Goal: Transaction & Acquisition: Obtain resource

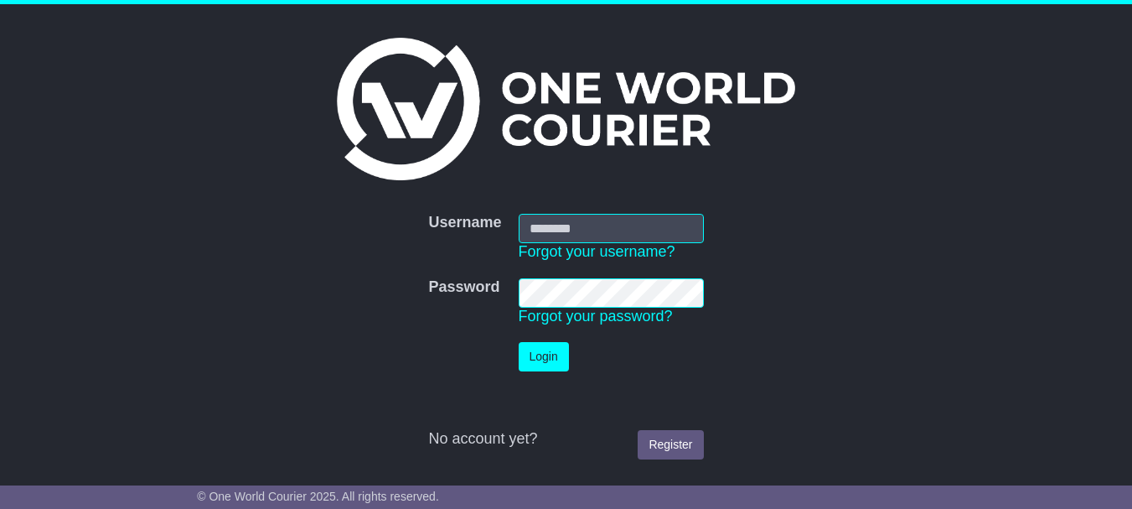
type input "**********"
click at [547, 359] on button "Login" at bounding box center [544, 356] width 50 height 29
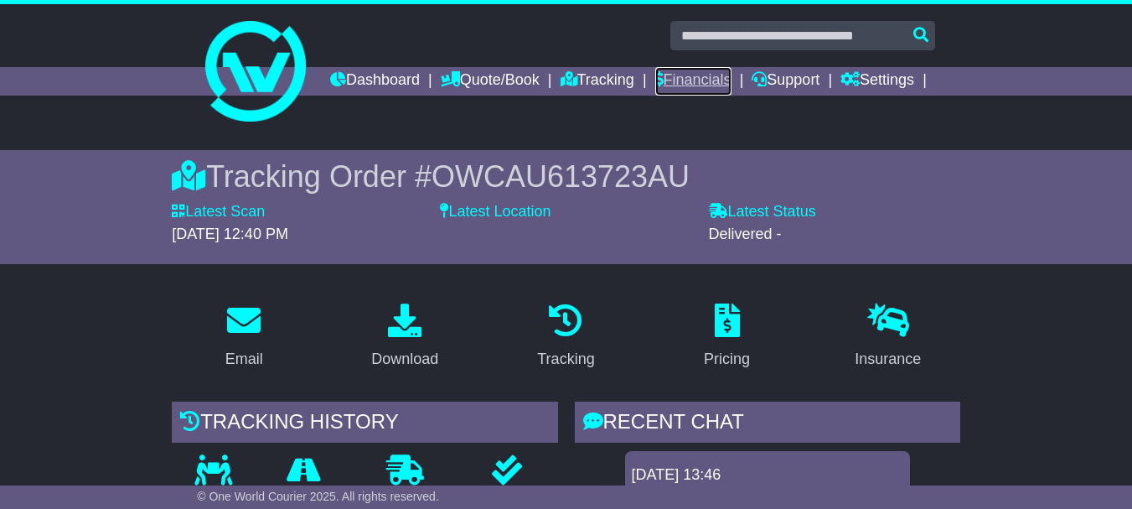
click at [732, 78] on link "Financials" at bounding box center [693, 81] width 76 height 28
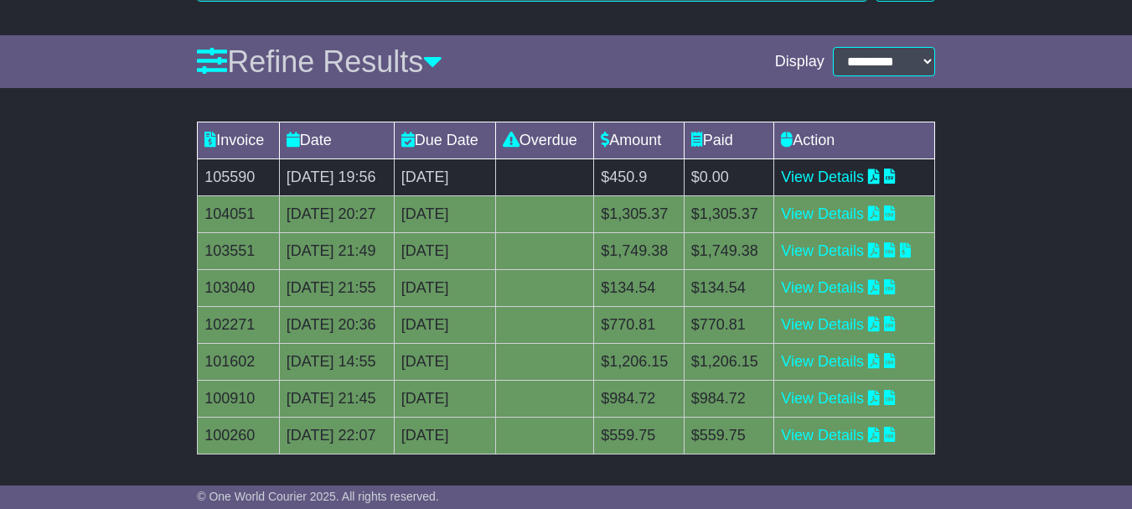
scroll to position [247, 0]
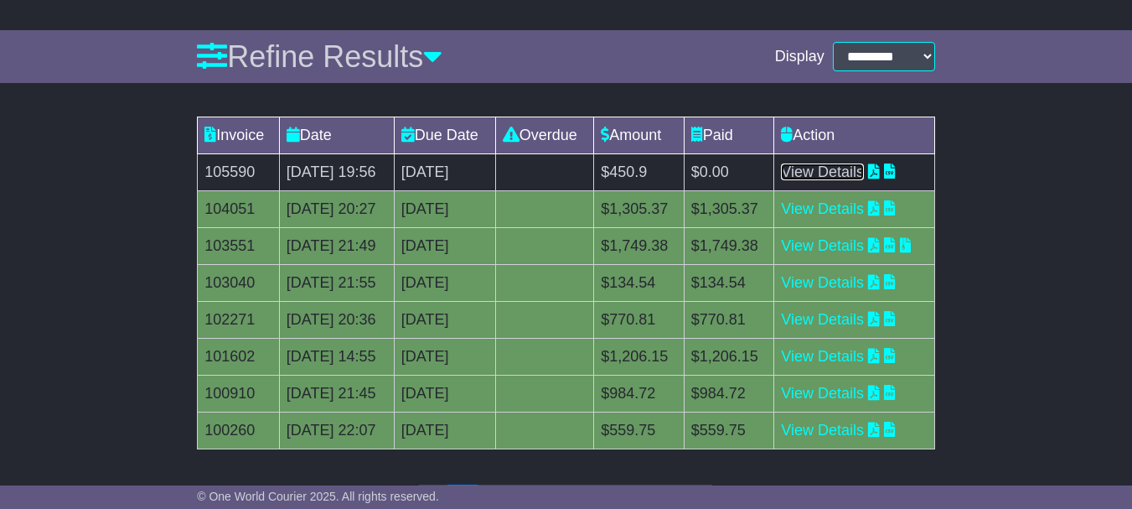
click at [843, 180] on link "View Details" at bounding box center [822, 171] width 83 height 17
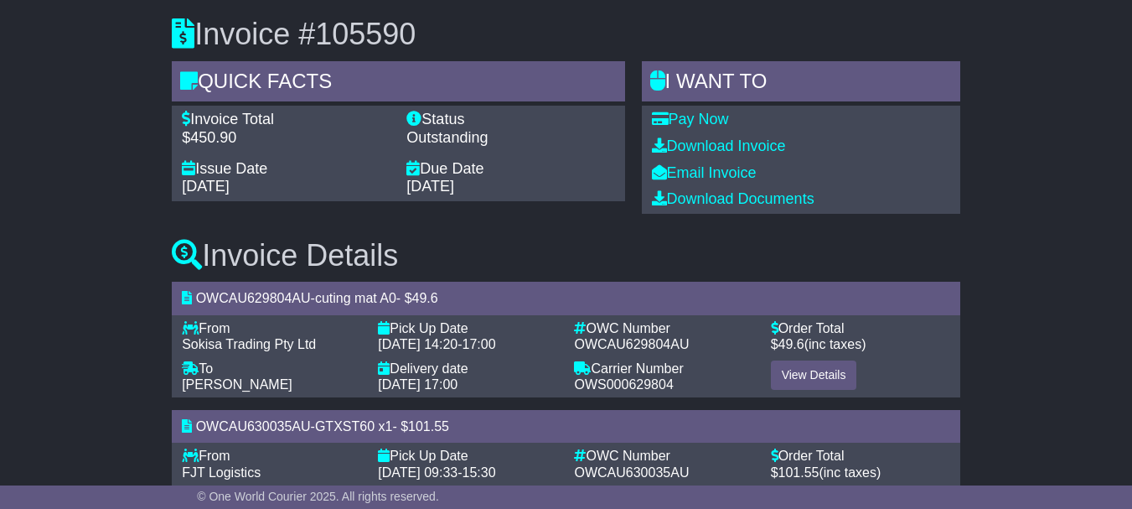
scroll to position [132, 0]
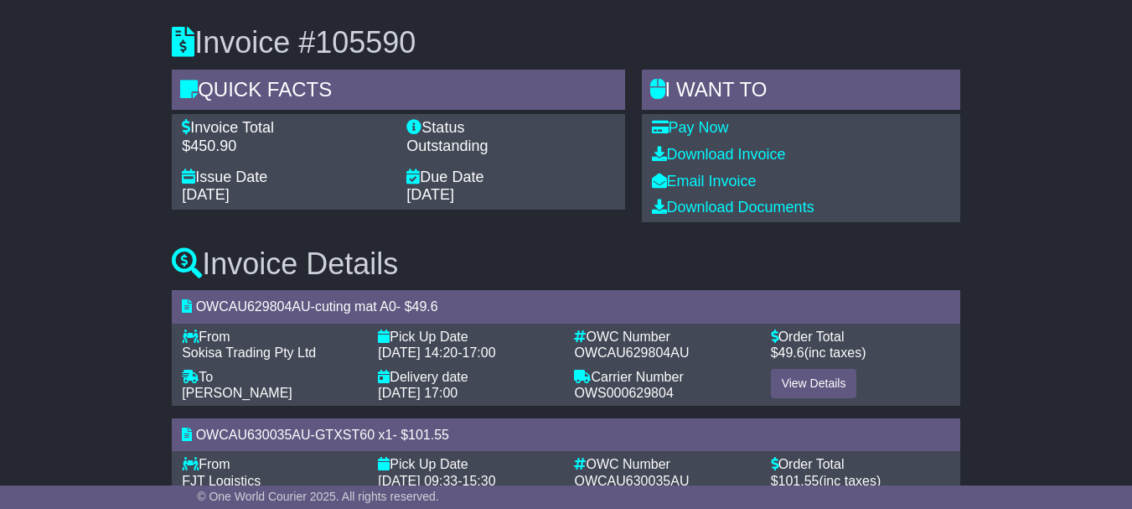
drag, startPoint x: 1140, startPoint y: 224, endPoint x: 1125, endPoint y: 256, distance: 35.7
click at [1125, 256] on html "[EMAIL_ADDRESS][DOMAIN_NAME] Logout [PERSON_NAME] [EMAIL_ADDRESS][DOMAIN_NAME] …" at bounding box center [566, 122] width 1132 height 509
click at [710, 163] on link "Download Invoice" at bounding box center [719, 154] width 134 height 17
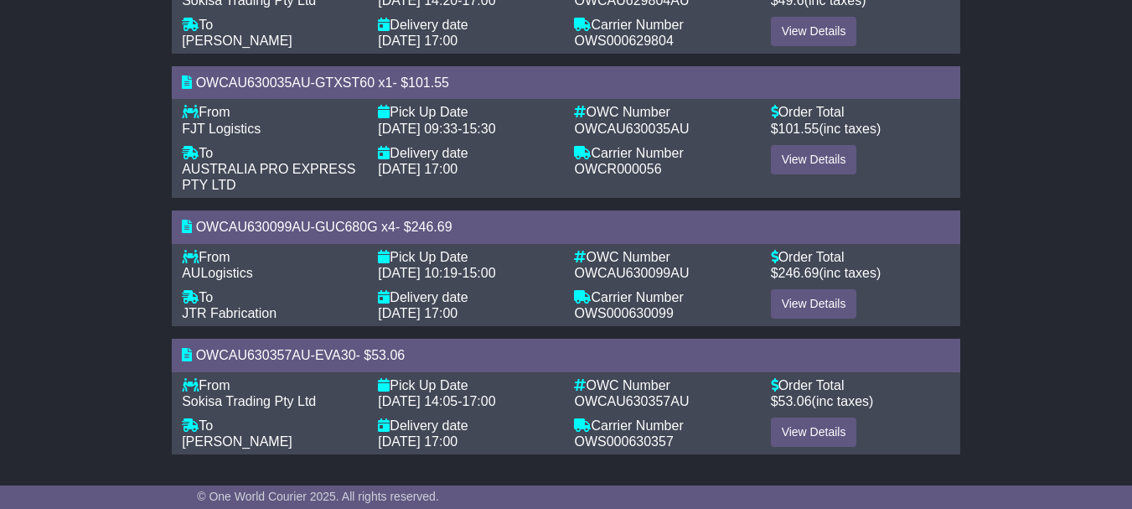
scroll to position [513, 0]
drag, startPoint x: 282, startPoint y: 312, endPoint x: 159, endPoint y: 316, distance: 122.4
click at [159, 316] on div "Invoice #105590 Quick Facts Invoice Total $450.90 Status Outstanding Issue Date…" at bounding box center [566, 58] width 1132 height 835
copy span "JTR Fabrication"
